Goal: Check status: Check status

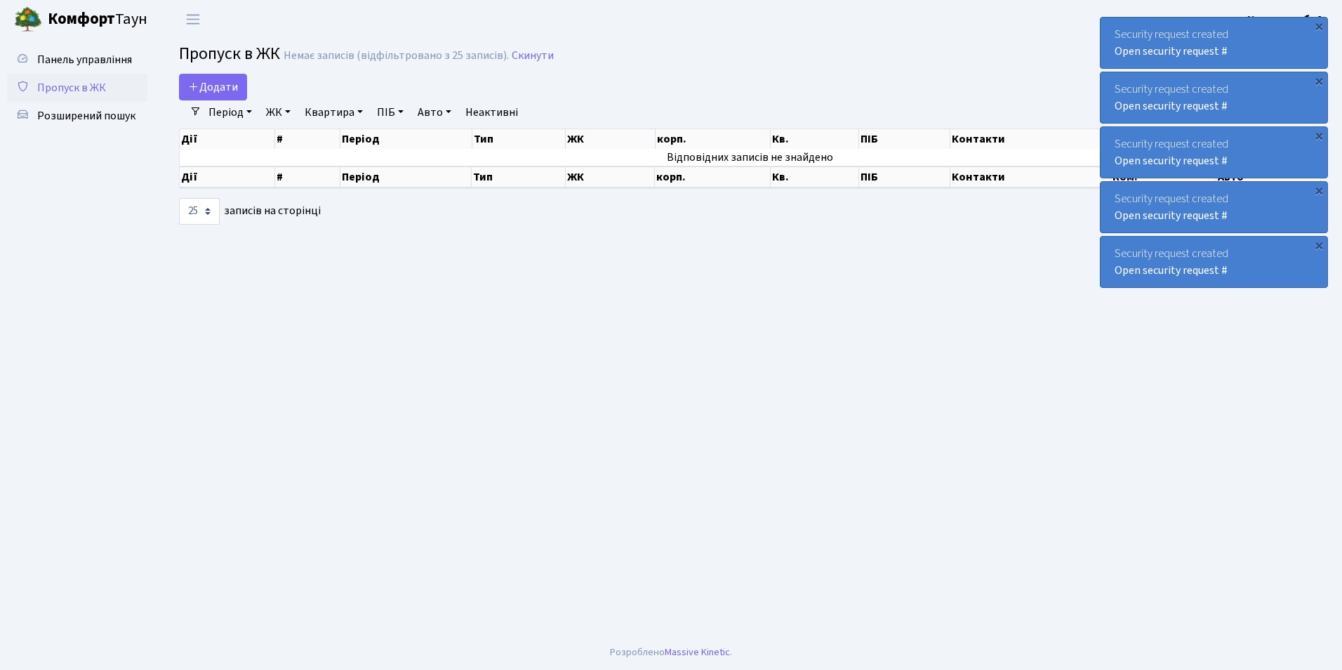
select select "25"
click at [119, 124] on link "Розширений пошук" at bounding box center [77, 116] width 140 height 28
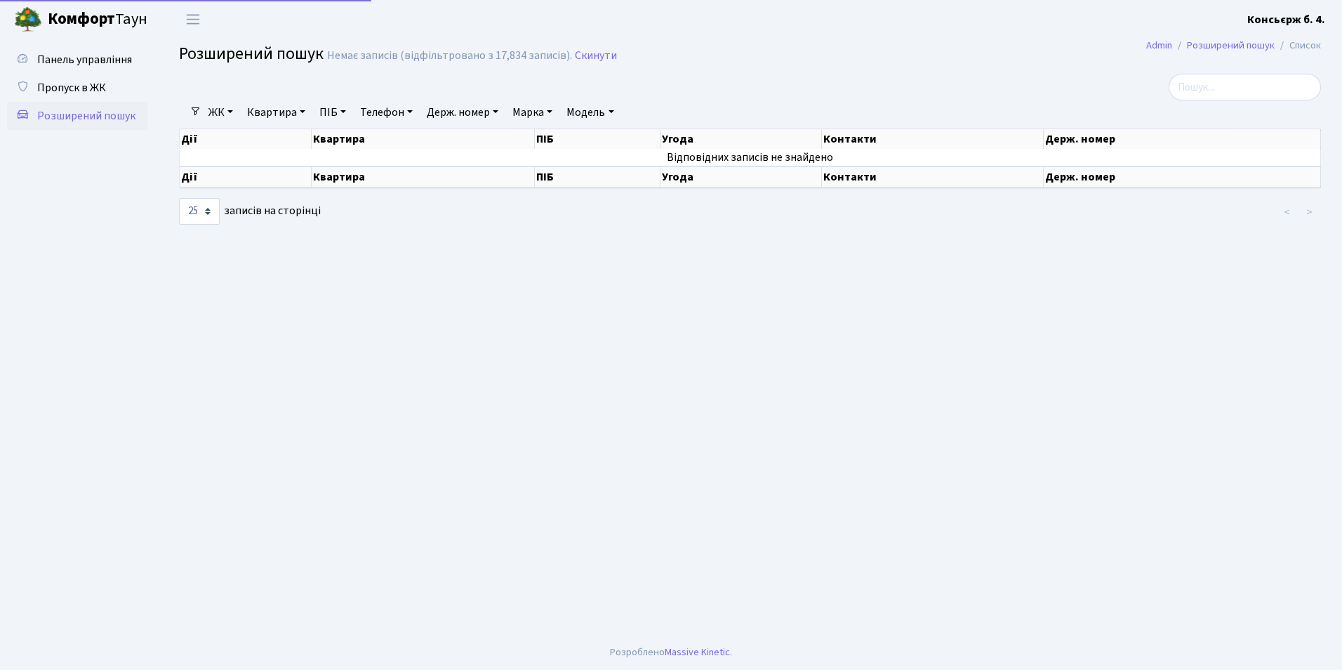
select select "25"
click at [487, 116] on link "Держ. номер" at bounding box center [462, 112] width 83 height 24
type input "8724"
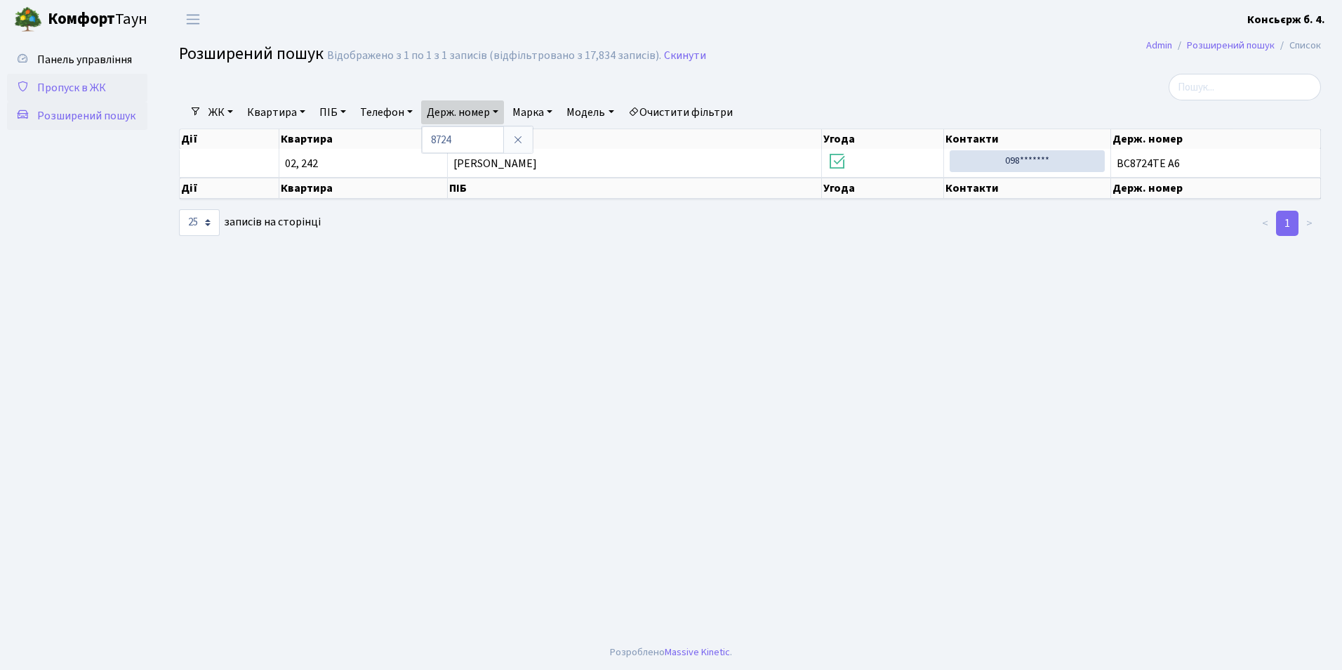
click at [77, 88] on span "Пропуск в ЖК" at bounding box center [71, 87] width 69 height 15
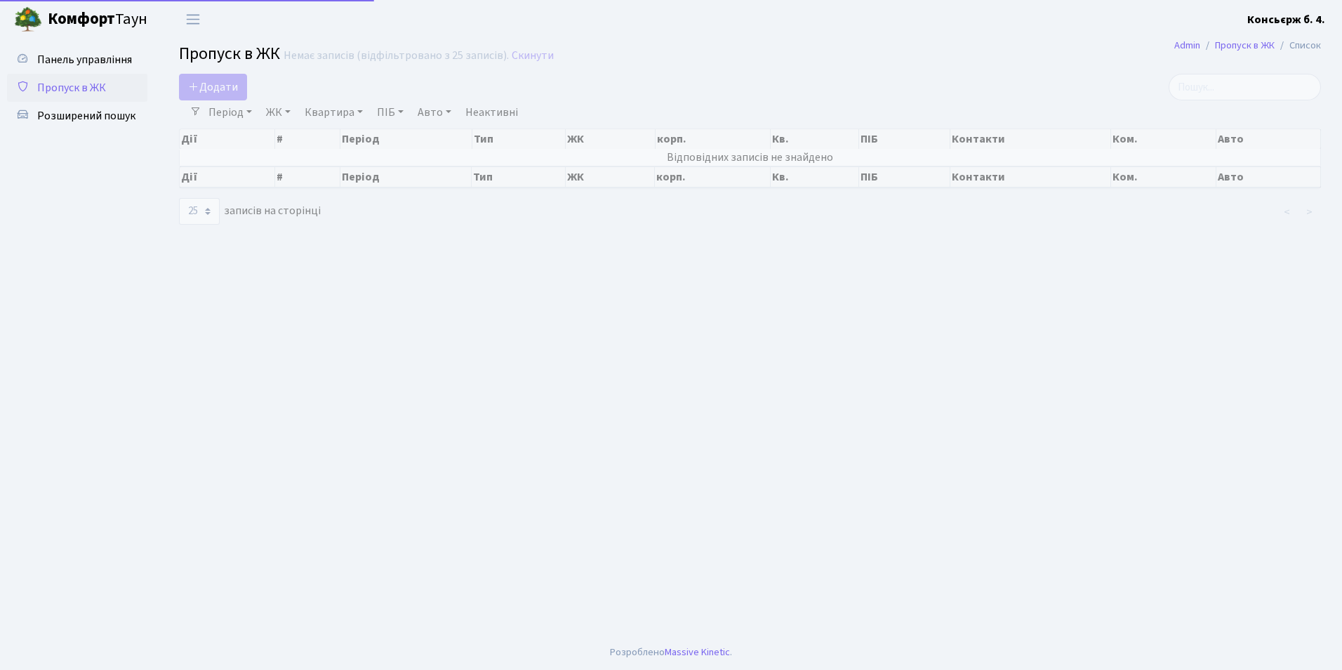
select select "25"
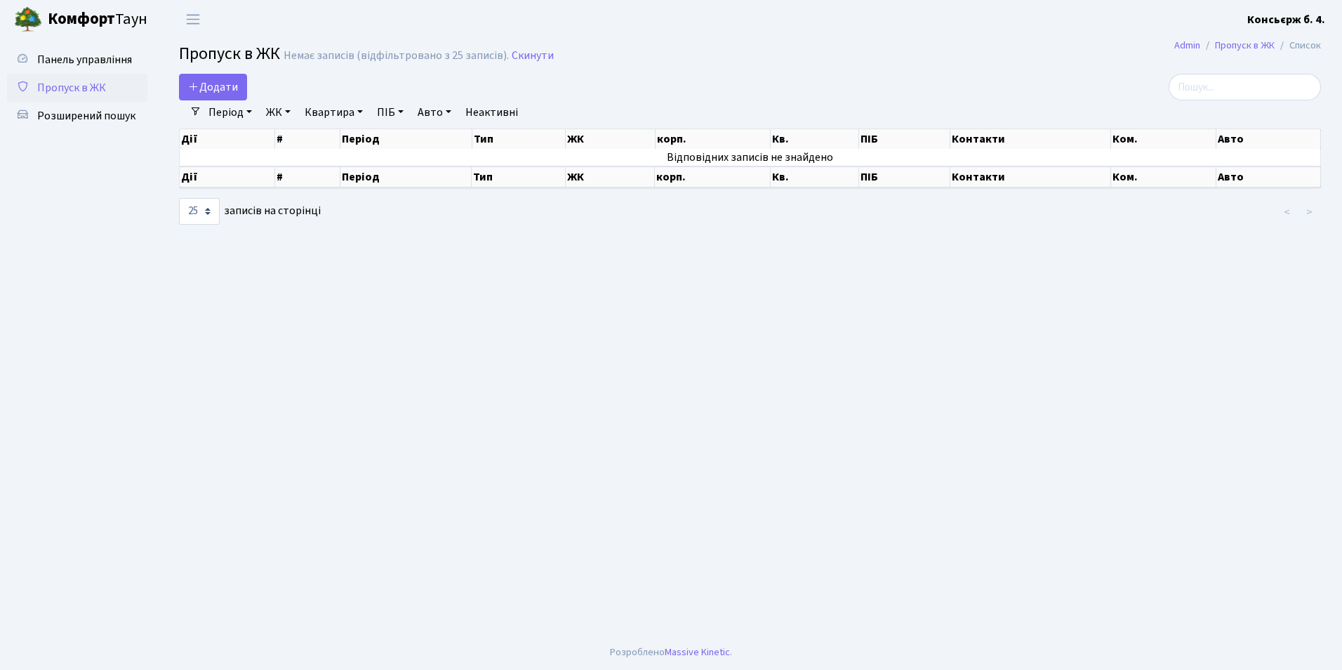
click at [109, 90] on link "Пропуск в ЖК" at bounding box center [77, 88] width 140 height 28
select select "25"
